Goal: Navigation & Orientation: Find specific page/section

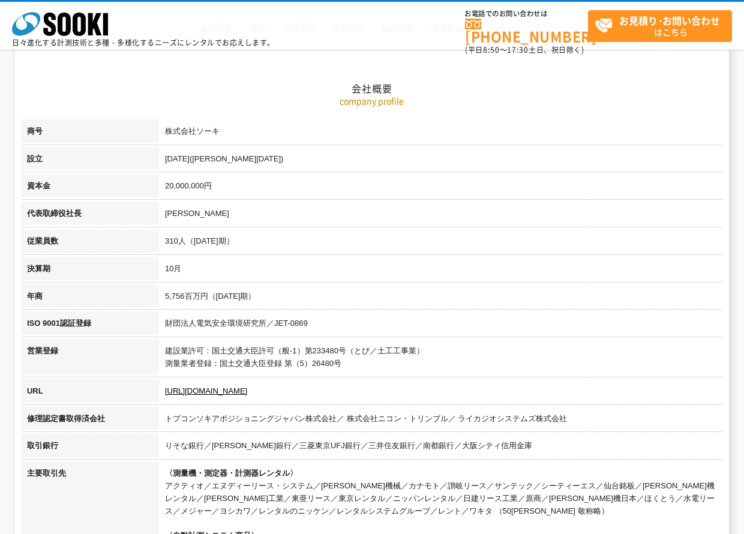
scroll to position [120, 0]
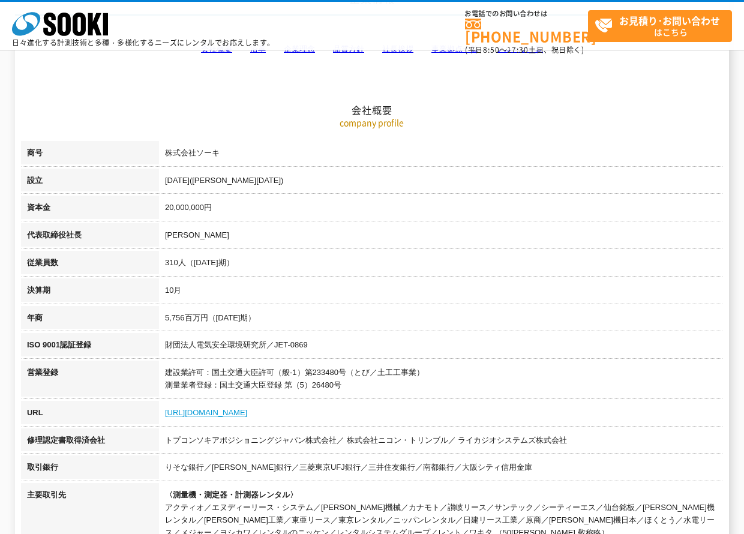
click at [204, 412] on link "[URL][DOMAIN_NAME]" at bounding box center [206, 412] width 82 height 9
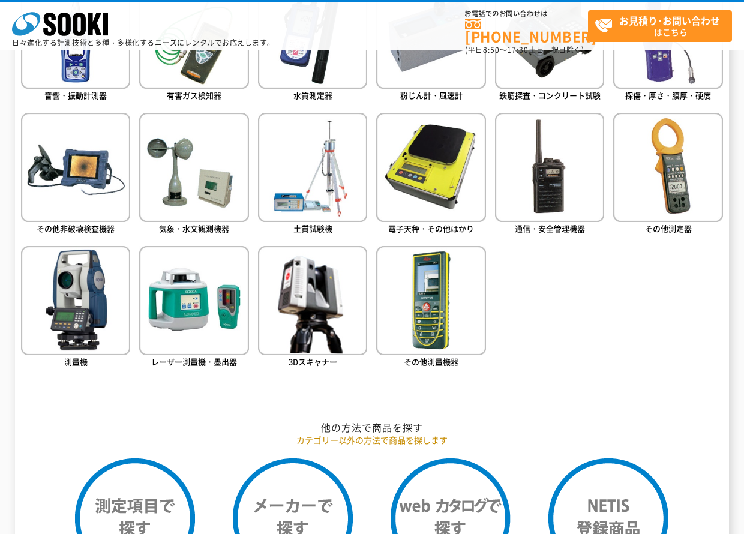
scroll to position [600, 0]
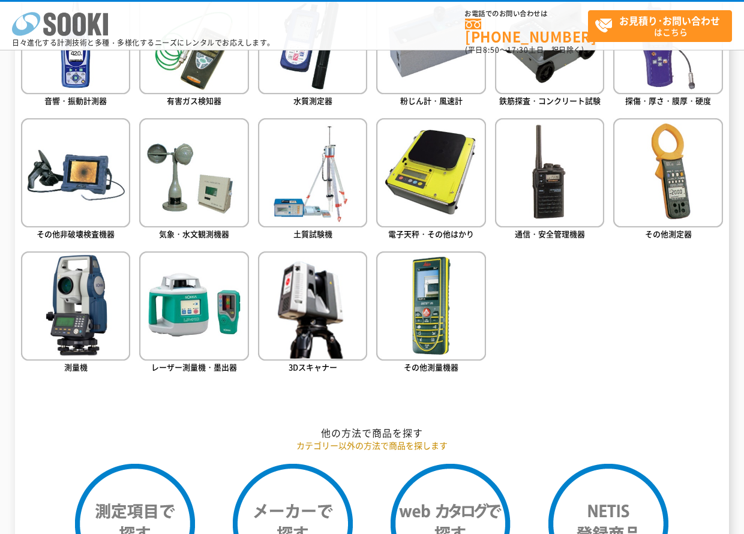
click at [87, 22] on icon "株式会社 ソーキ" at bounding box center [60, 24] width 96 height 24
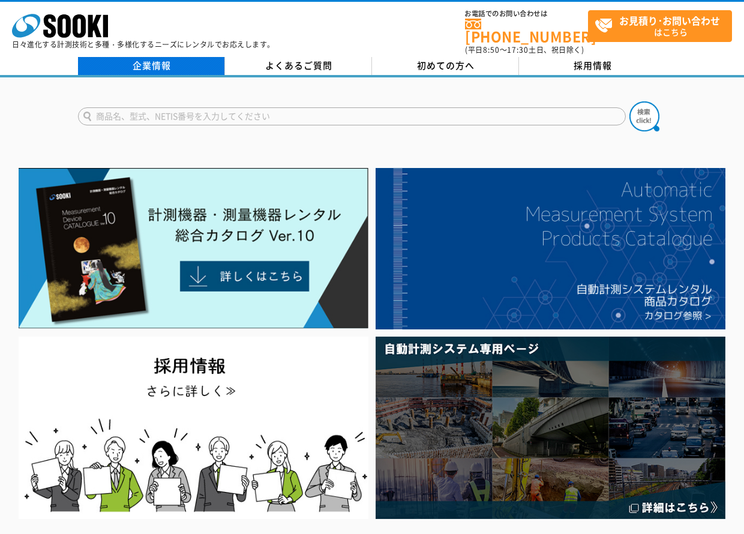
click at [143, 57] on link "企業情報" at bounding box center [151, 66] width 147 height 18
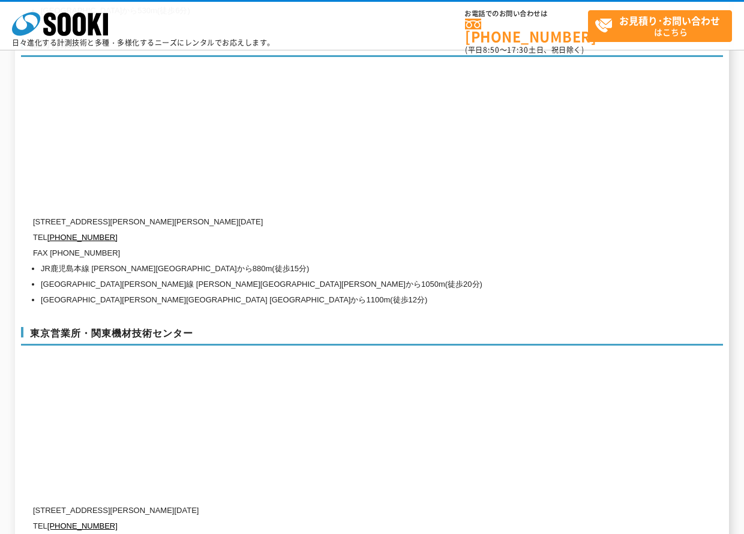
scroll to position [4861, 0]
